Goal: Check status: Check status

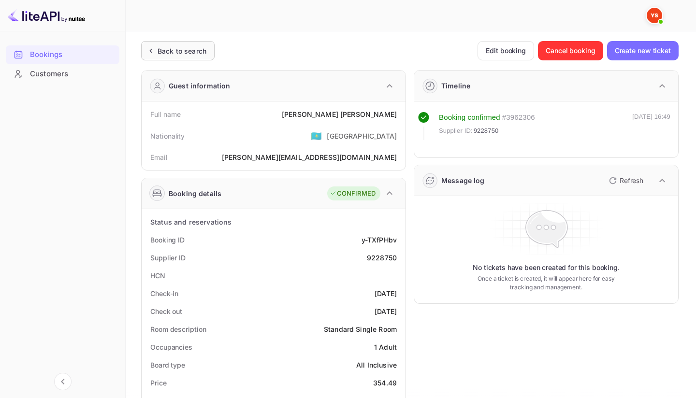
click at [183, 48] on div "Back to search" at bounding box center [181, 51] width 49 height 10
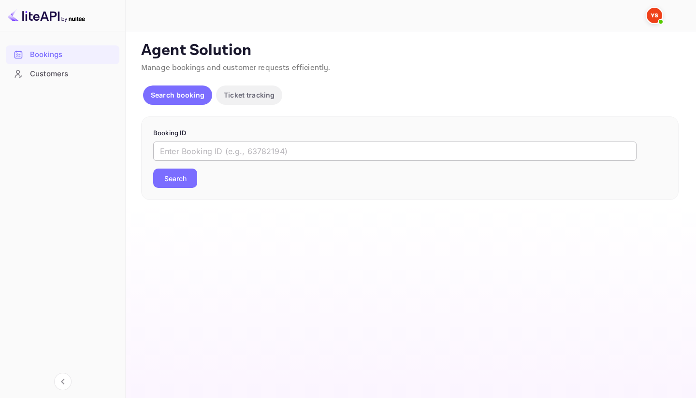
click at [222, 155] on input "text" at bounding box center [394, 151] width 483 height 19
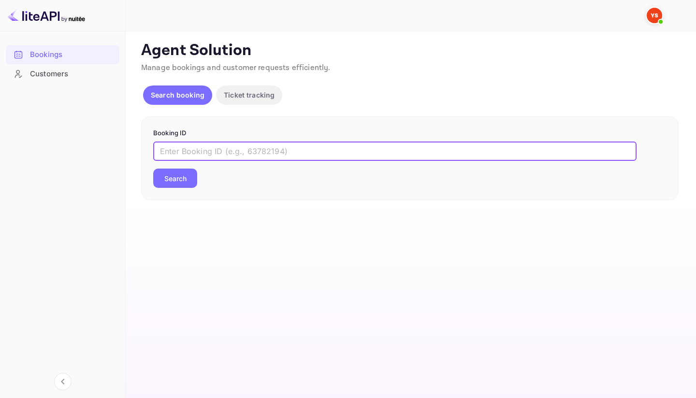
paste input "9694324"
type input "9694324"
click at [153, 169] on button "Search" at bounding box center [175, 178] width 44 height 19
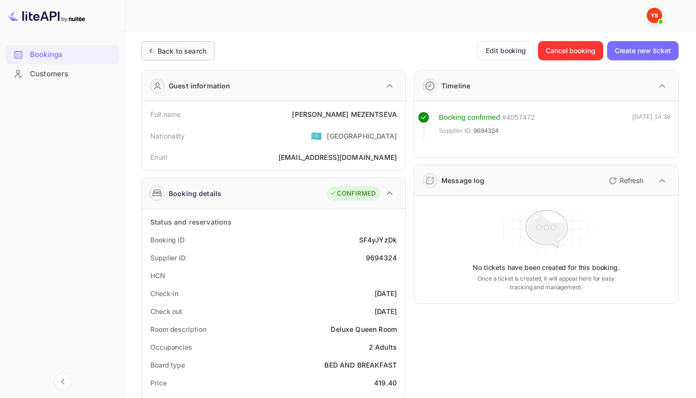
click at [196, 54] on div "Back to search" at bounding box center [181, 51] width 49 height 10
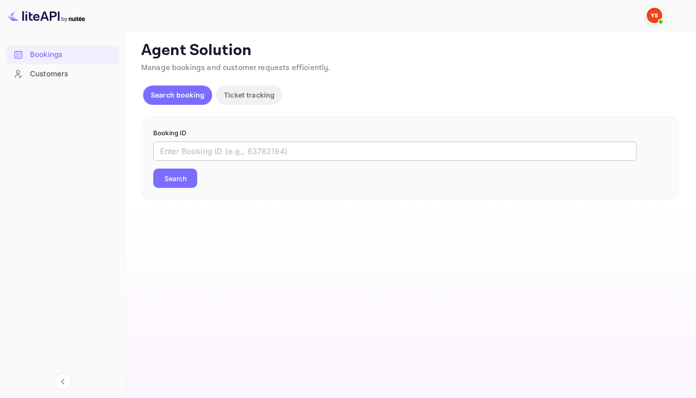
click at [233, 145] on input "text" at bounding box center [394, 151] width 483 height 19
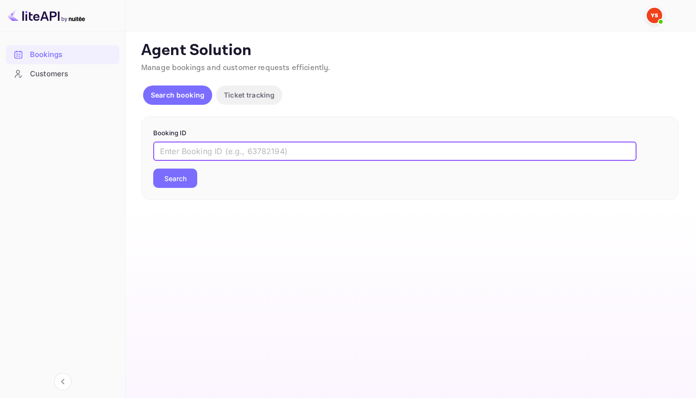
paste input "9599883"
type input "9599883"
click at [167, 187] on button "Search" at bounding box center [175, 178] width 44 height 19
